Goal: Register for event/course

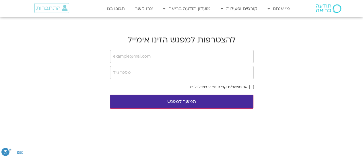
click at [168, 56] on input "email" at bounding box center [181, 56] width 143 height 13
type input "י"
type input "[EMAIL_ADDRESS][DOMAIN_NAME]"
click at [134, 72] on input "tel" at bounding box center [181, 72] width 143 height 13
type input "o"
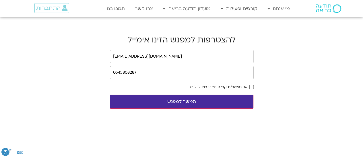
type input "0545808287"
click at [110, 95] on button "המשך למפגש" at bounding box center [181, 102] width 143 height 14
click at [181, 101] on button "המשך למפגש" at bounding box center [181, 102] width 143 height 14
click at [184, 99] on button "המשך למפגש" at bounding box center [181, 102] width 143 height 14
click at [136, 55] on input "email" at bounding box center [181, 56] width 143 height 13
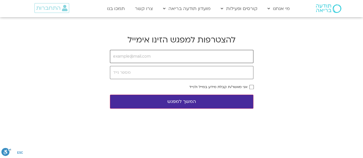
type input "[EMAIL_ADDRESS][DOMAIN_NAME]"
click at [153, 72] on input "tel" at bounding box center [181, 72] width 143 height 13
type input "0545808287"
click at [184, 99] on button "המשך למפגש" at bounding box center [181, 102] width 143 height 14
